Goal: Transaction & Acquisition: Purchase product/service

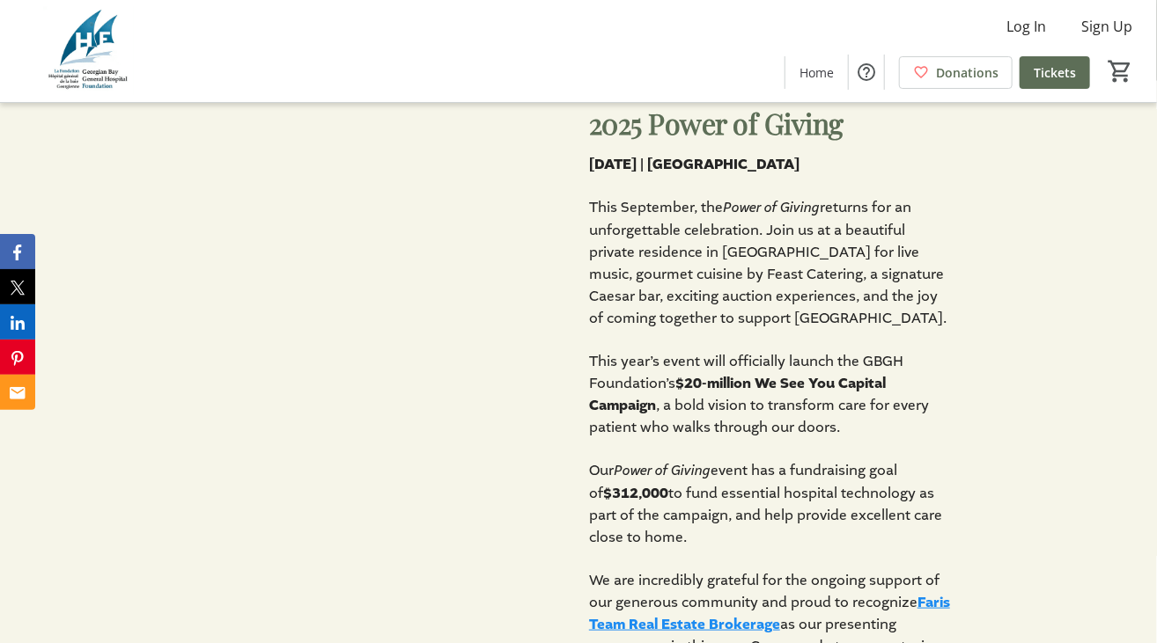
scroll to position [567, 0]
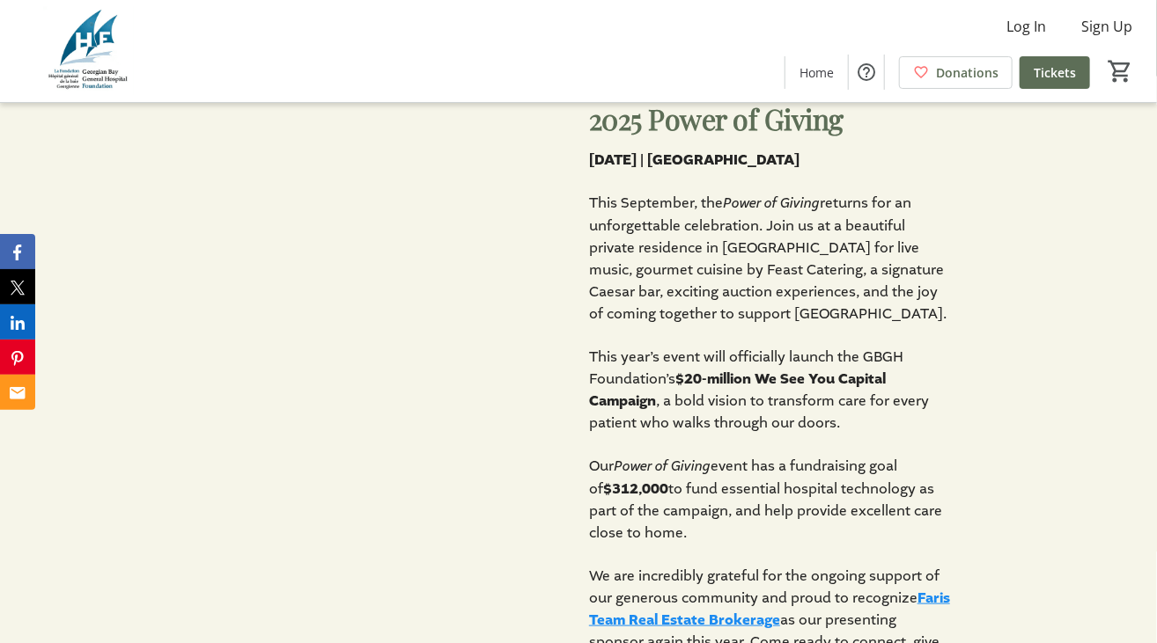
click at [1048, 555] on div "2025 Power of Giving [DATE] | [GEOGRAPHIC_DATA] This September, the Power of Gi…" at bounding box center [578, 387] width 1157 height 620
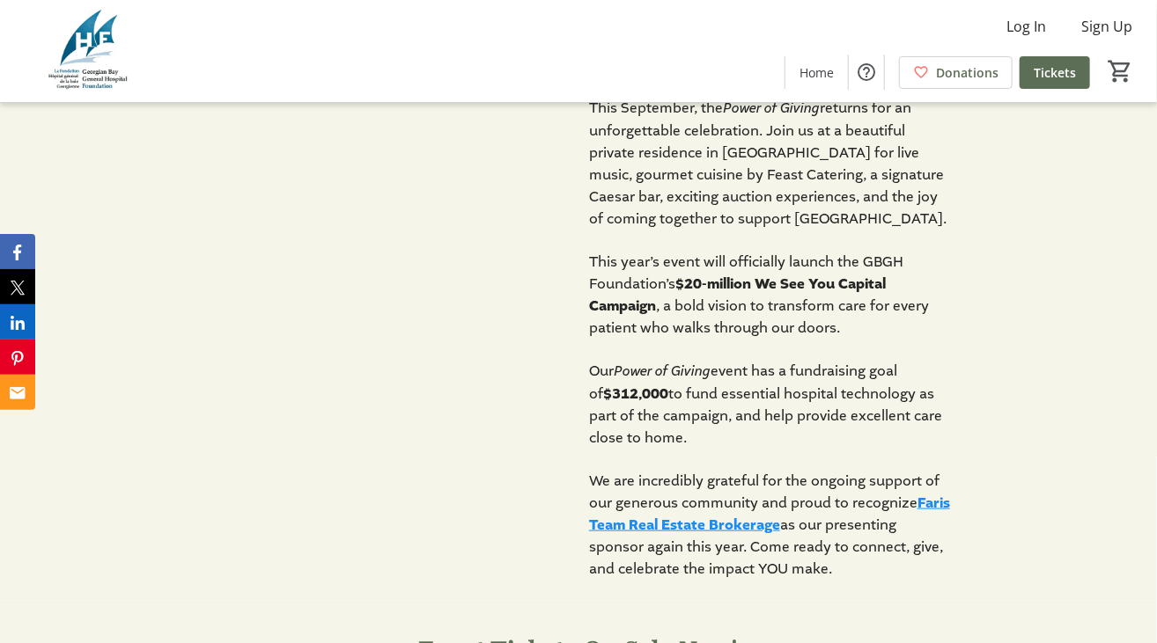
scroll to position [663, 0]
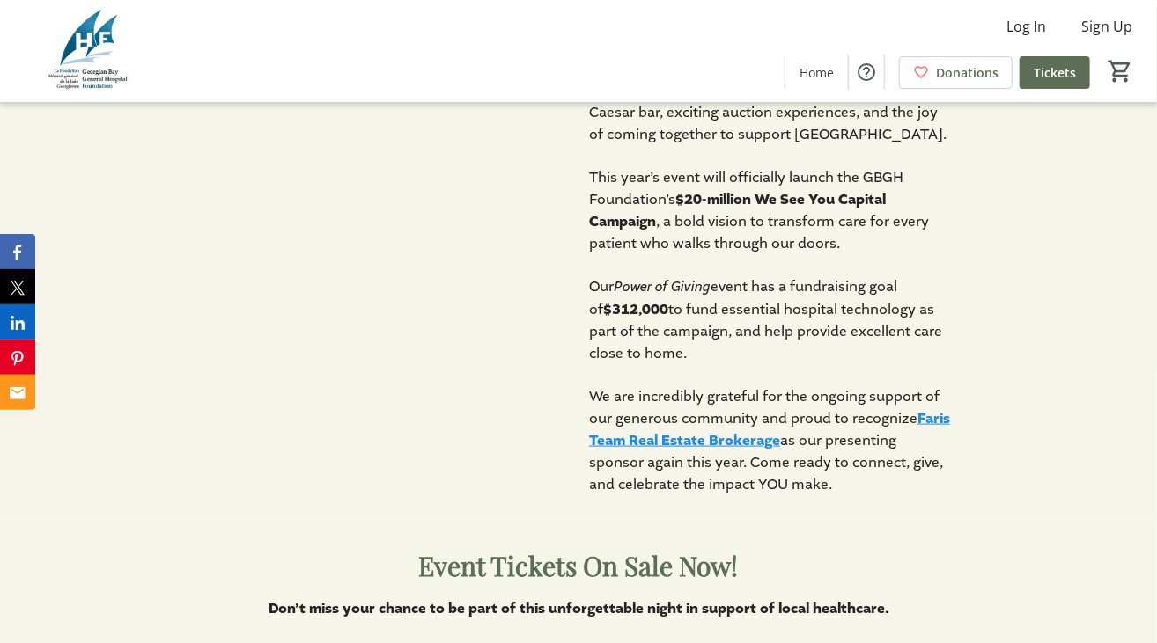
click at [1060, 578] on div "Event Tickets On Sale Now! Don’t miss your chance to be part of this unforgetta…" at bounding box center [578, 612] width 1157 height 190
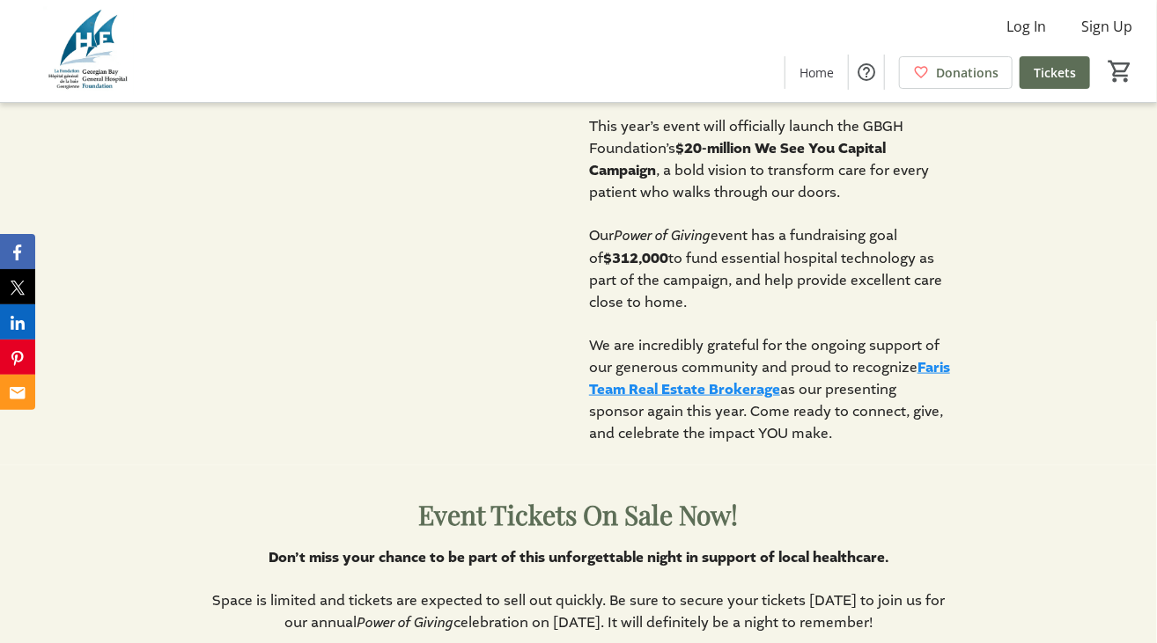
scroll to position [801, 0]
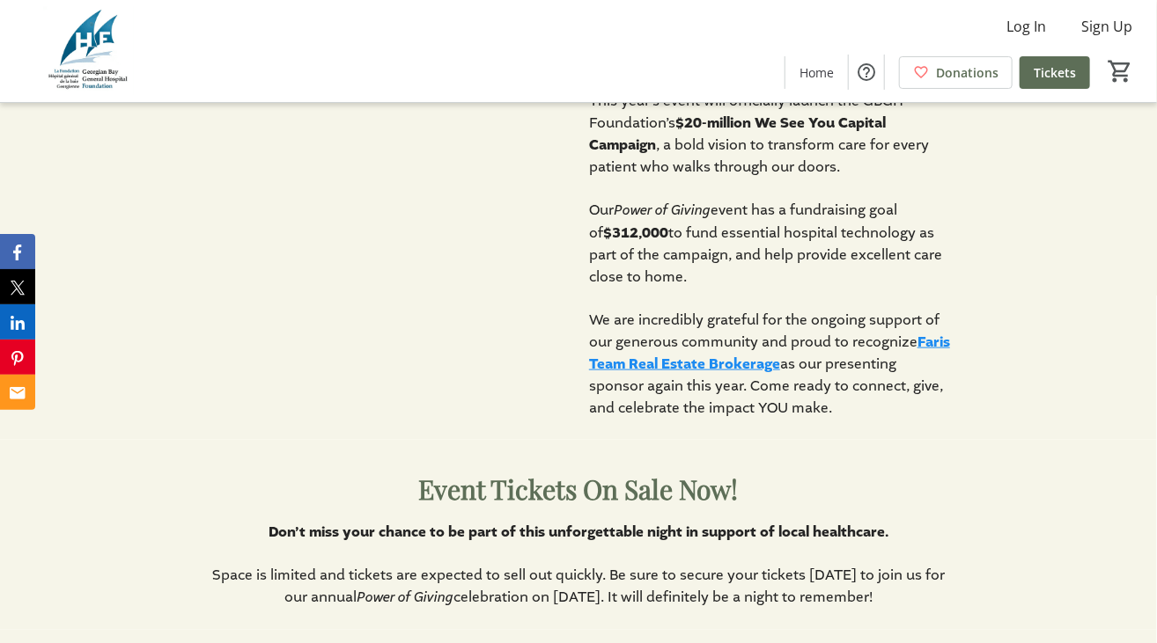
click at [1047, 562] on div "Event Tickets On Sale Now! Don’t miss your chance to be part of this unforgetta…" at bounding box center [578, 535] width 1157 height 190
click at [1047, 567] on div "Event Tickets On Sale Now! Don’t miss your chance to be part of this unforgetta…" at bounding box center [578, 535] width 1157 height 190
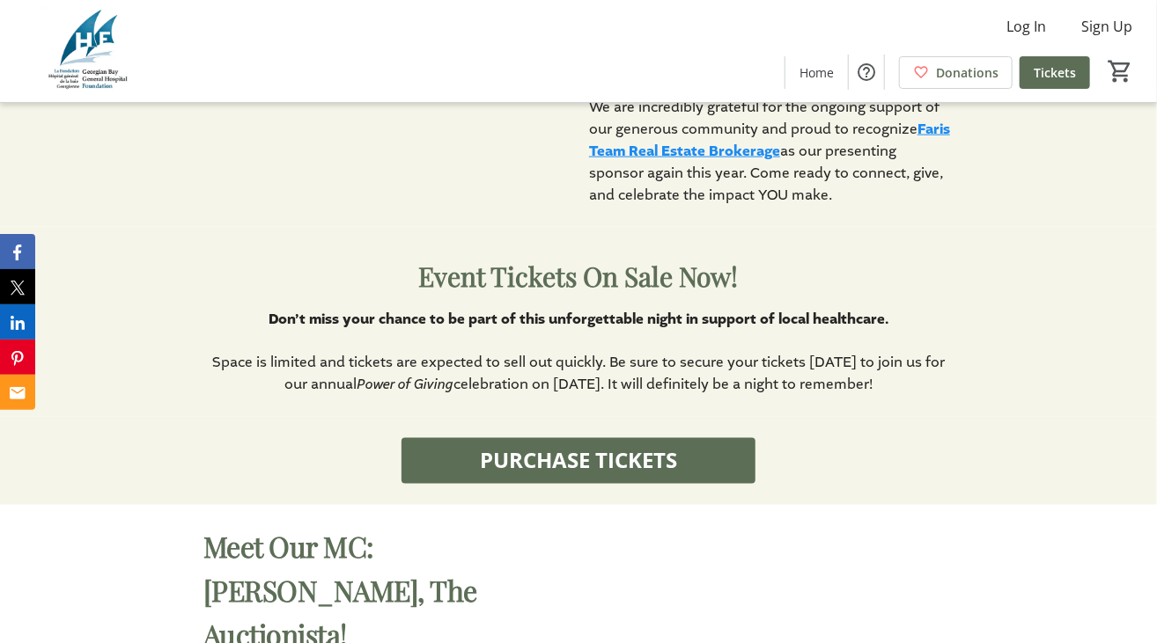
scroll to position [1051, 0]
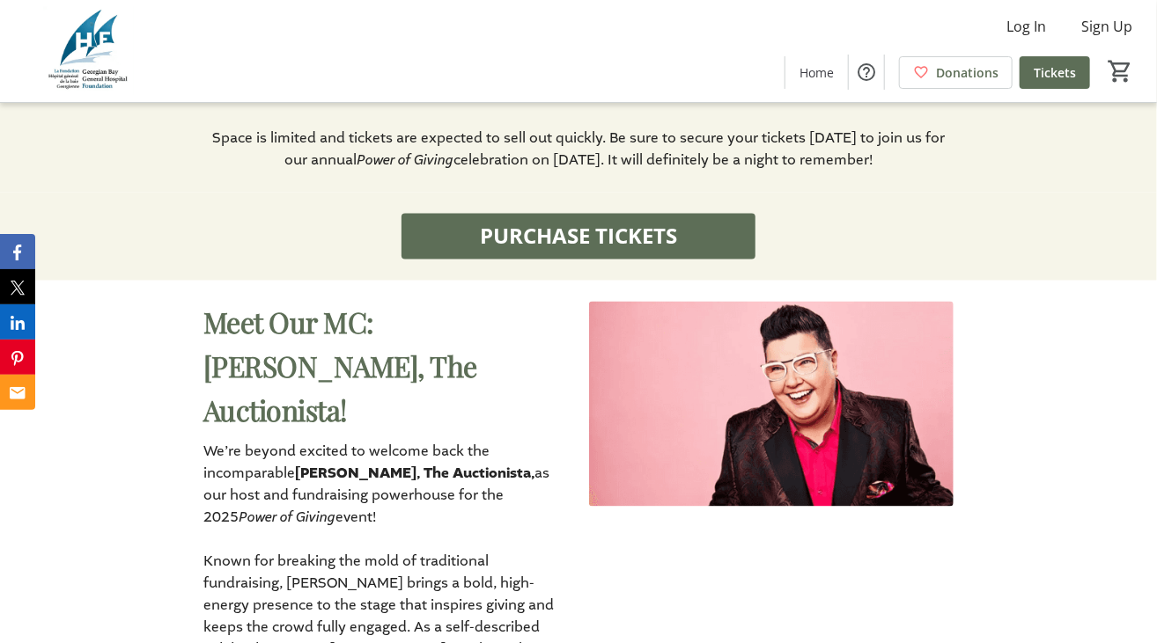
scroll to position [1261, 0]
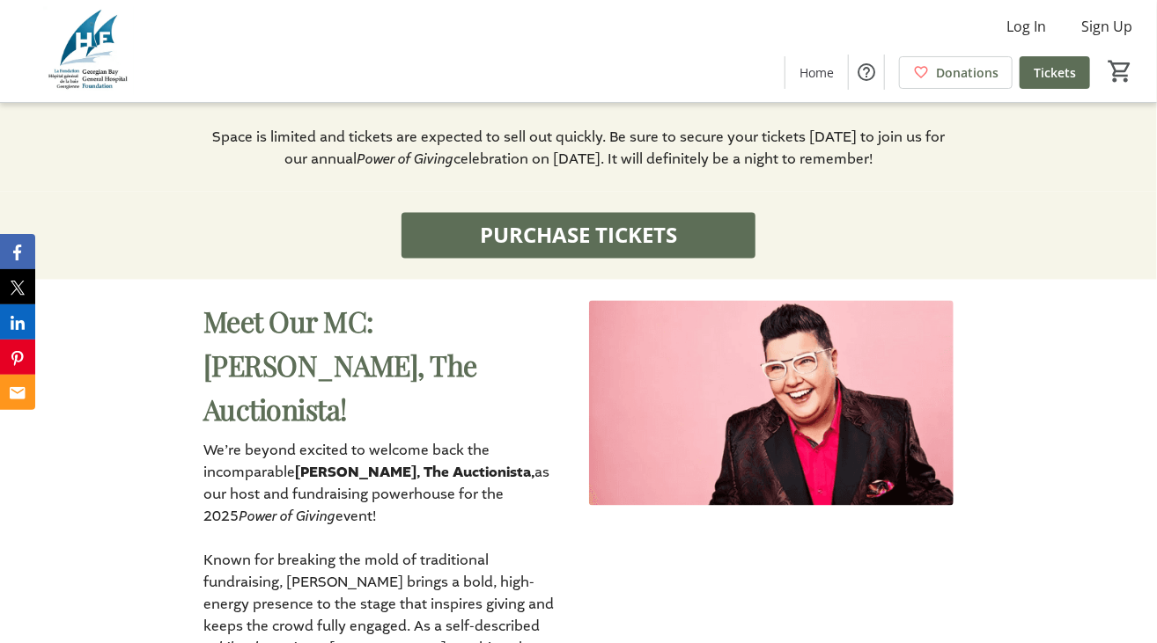
click at [1057, 527] on div "Meet Our MC: [PERSON_NAME], The Auctionista! We’re beyond excited to welcome ba…" at bounding box center [578, 613] width 1157 height 666
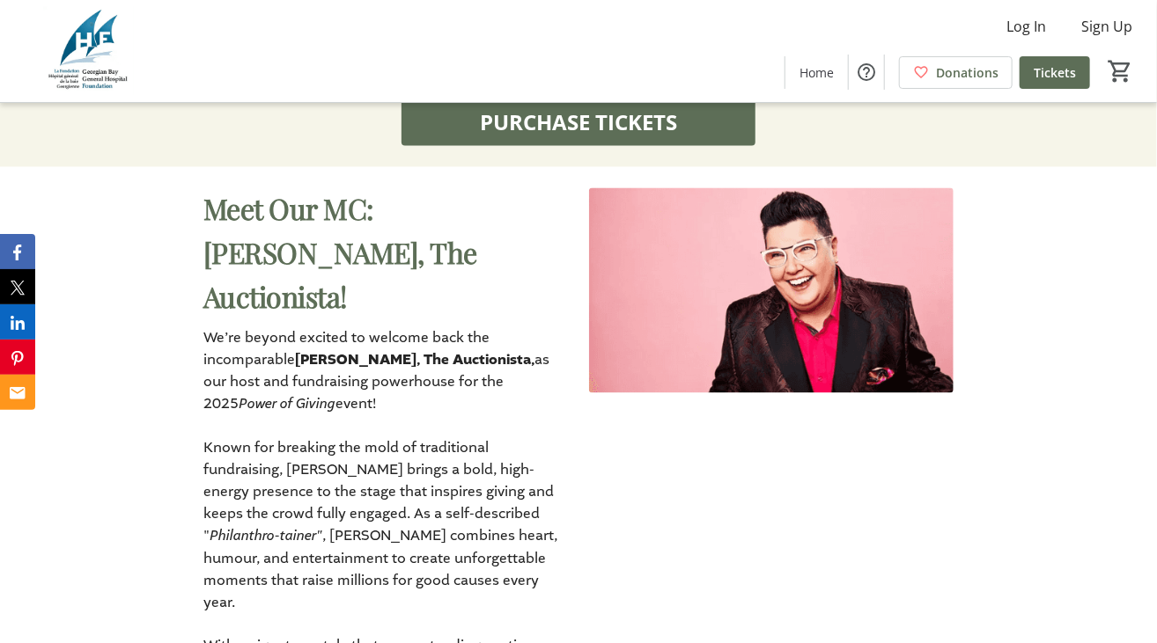
scroll to position [1375, 0]
click at [1044, 546] on div "Meet Our MC: [PERSON_NAME], The Auctionista! We’re beyond excited to welcome ba…" at bounding box center [578, 499] width 1157 height 666
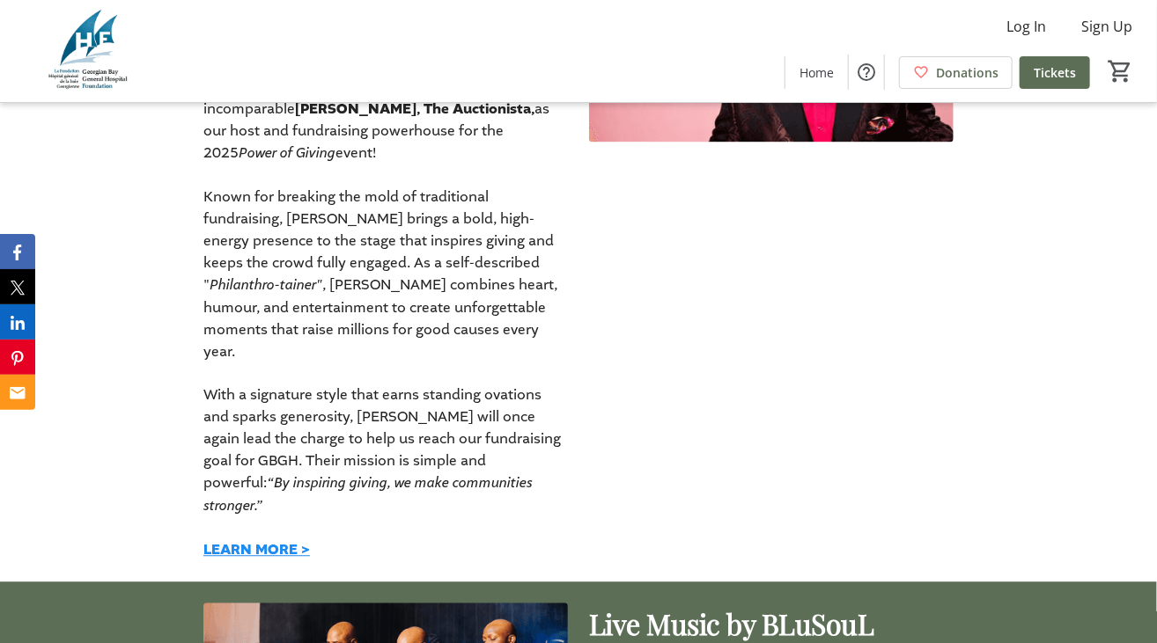
scroll to position [1630, 0]
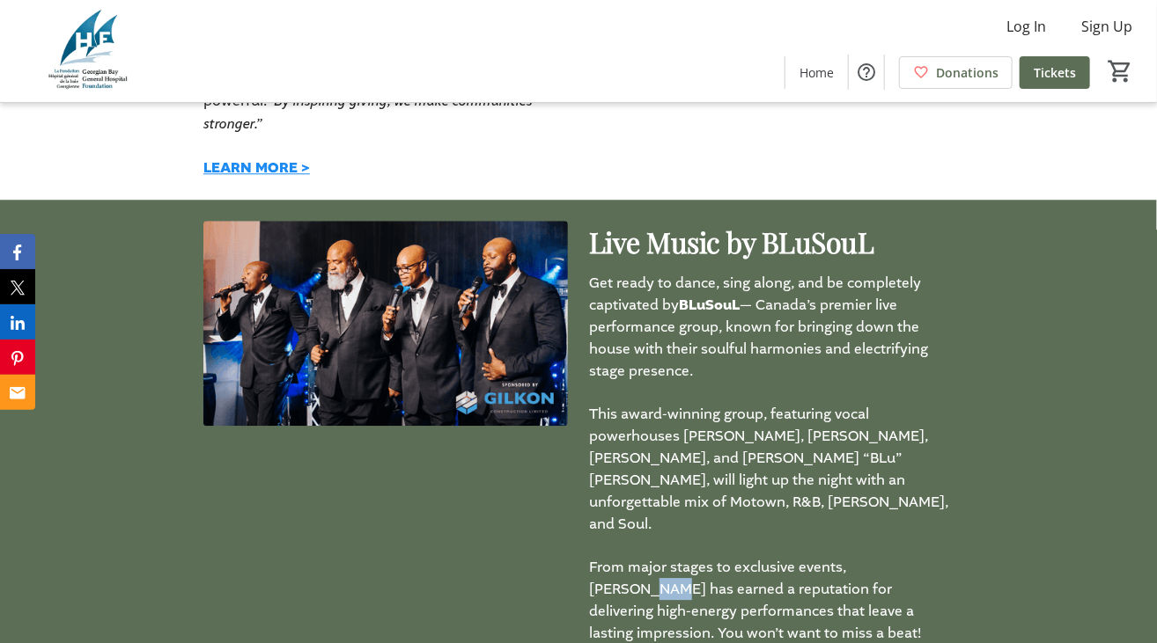
scroll to position [2009, 0]
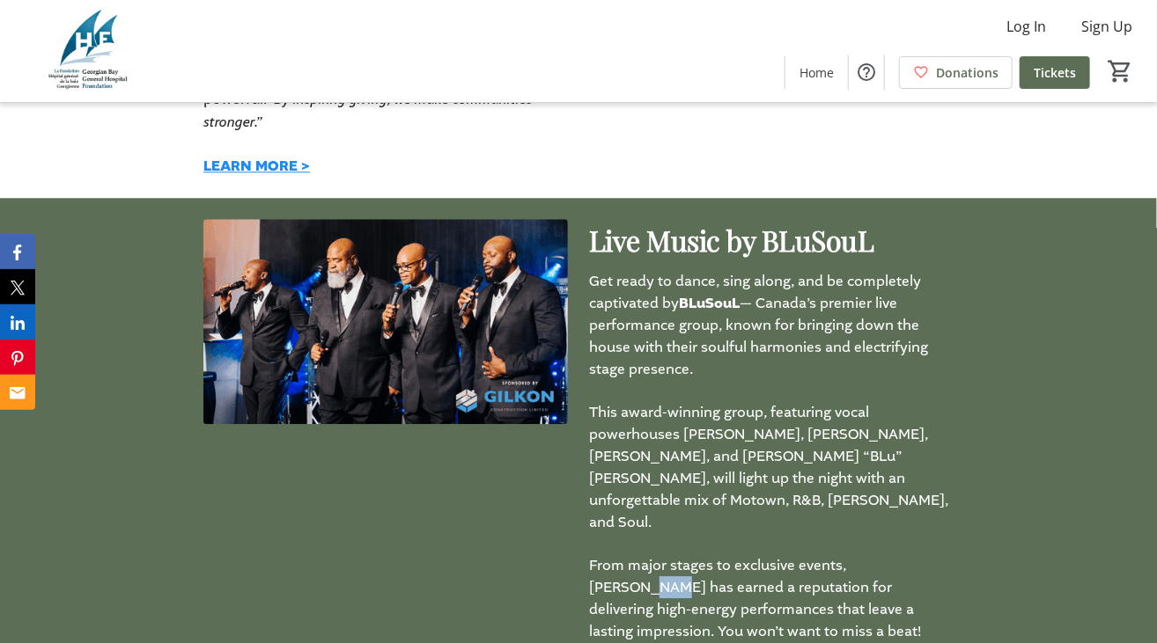
click at [1103, 493] on div "Live Music by [PERSON_NAME] Get ready to dance, sing along, and be completely c…" at bounding box center [578, 452] width 1157 height 509
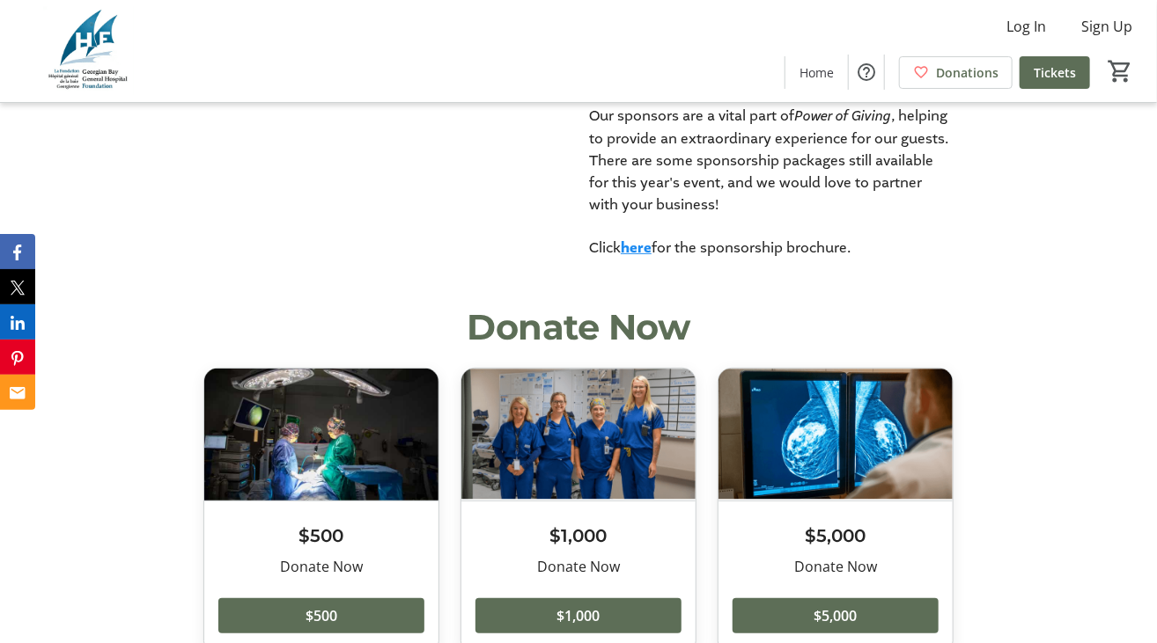
scroll to position [3076, 0]
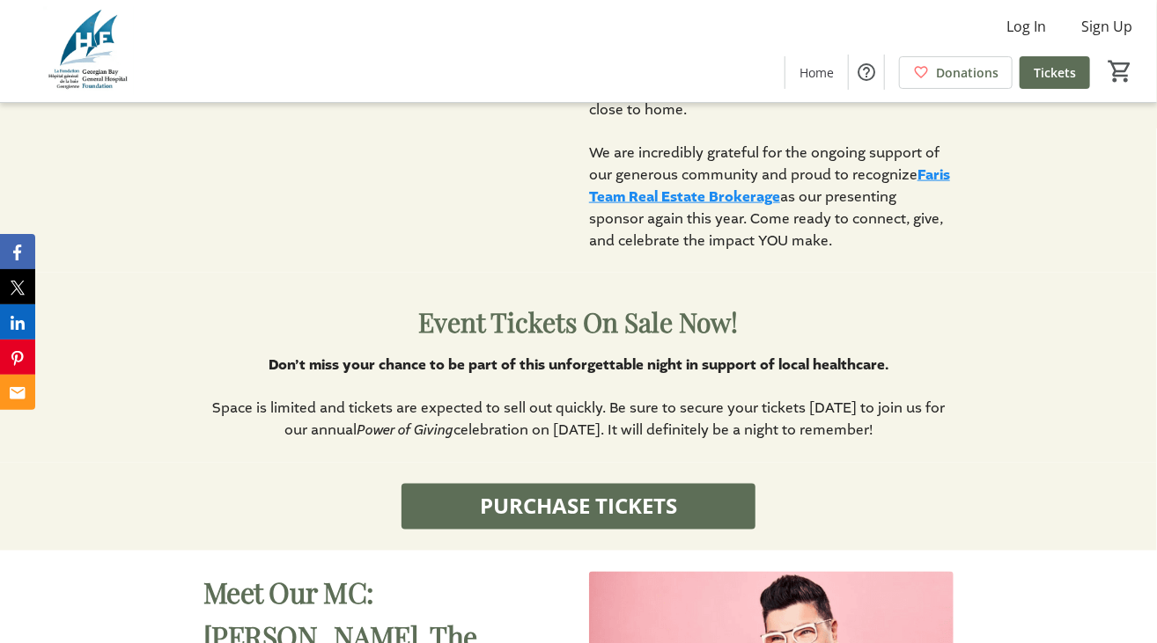
scroll to position [989, 0]
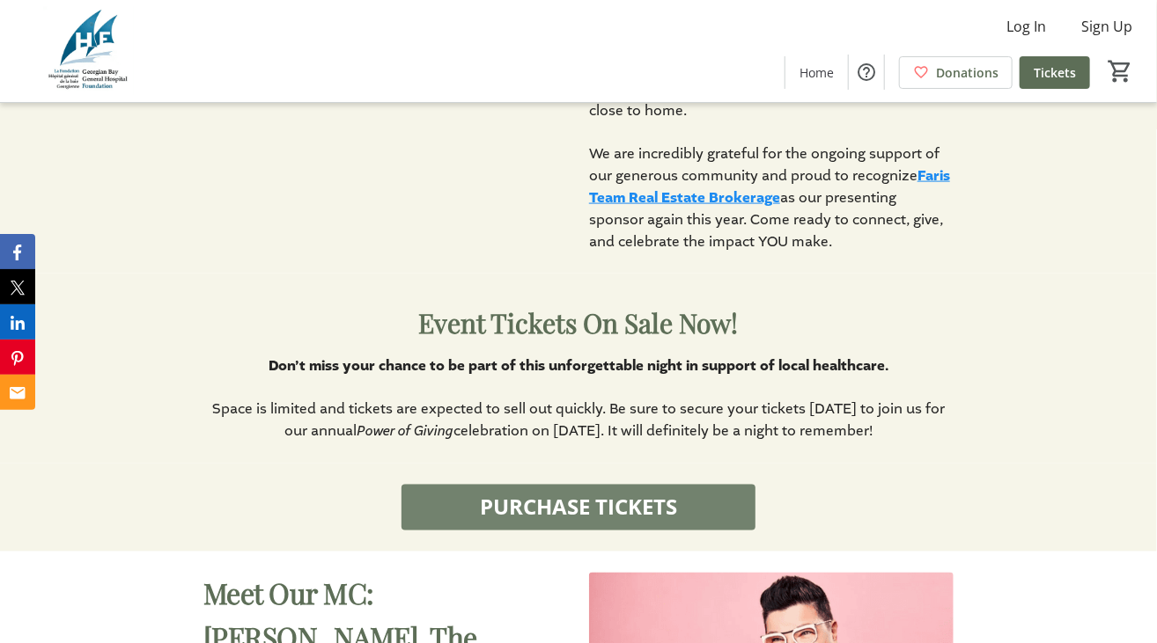
click at [628, 492] on span "PURCHASE TICKETS" at bounding box center [578, 508] width 197 height 32
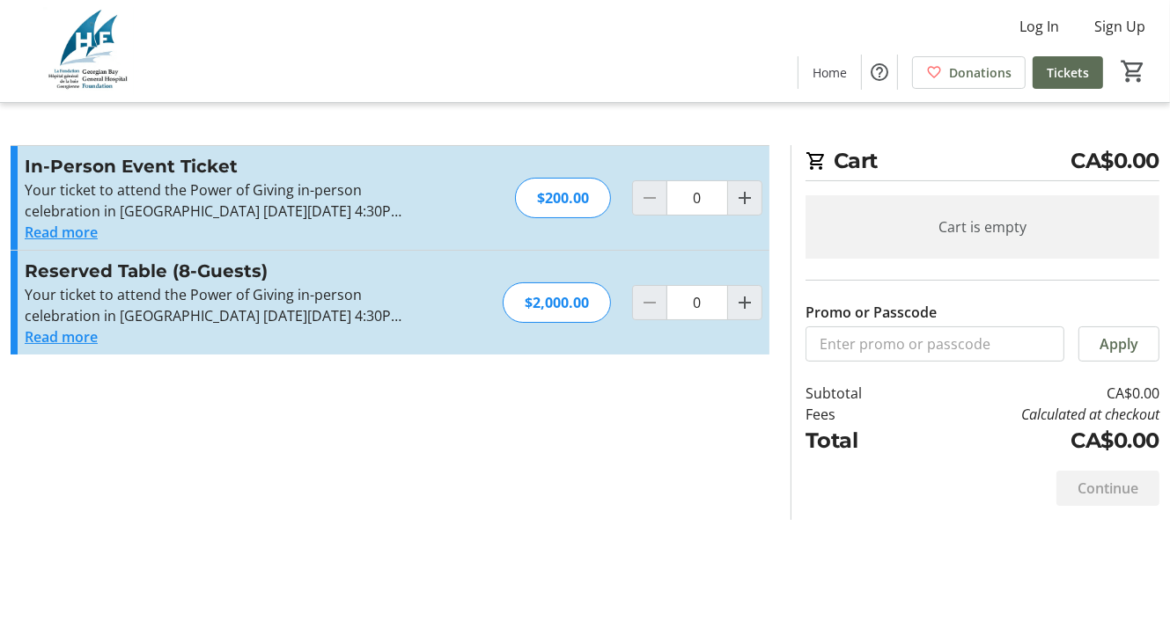
click at [62, 333] on button "Read more" at bounding box center [61, 337] width 73 height 21
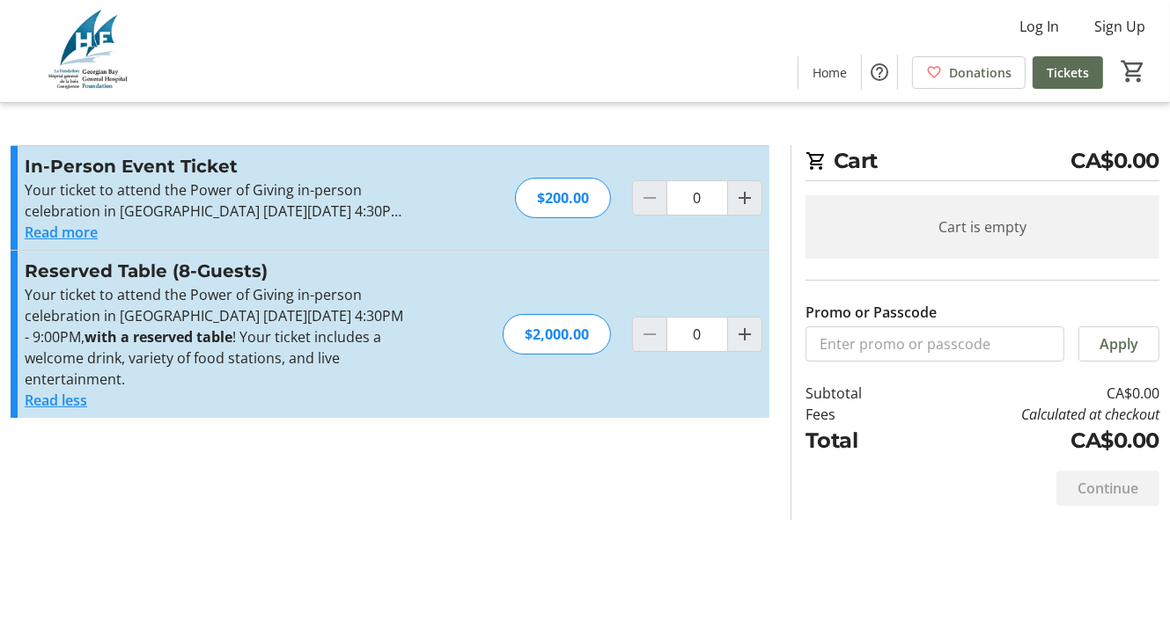
click at [84, 229] on button "Read more" at bounding box center [61, 232] width 73 height 21
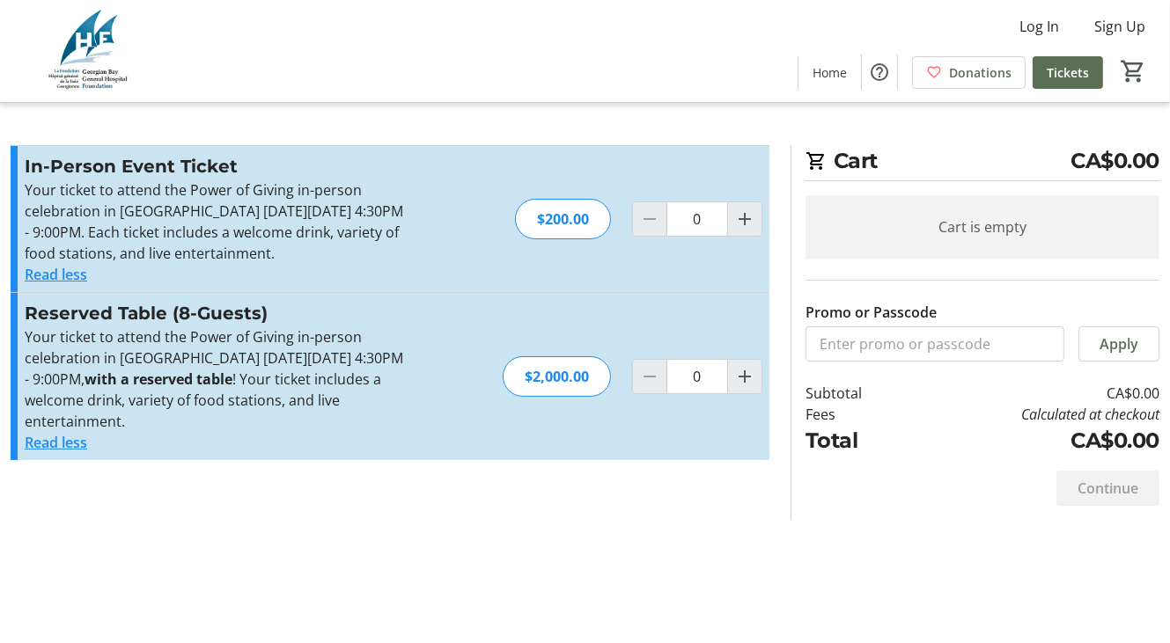
click at [587, 456] on div "Reserved Table (8-Guests) Your ticket to attend the Power of Giving in-person c…" at bounding box center [390, 376] width 759 height 167
